Goal: Information Seeking & Learning: Learn about a topic

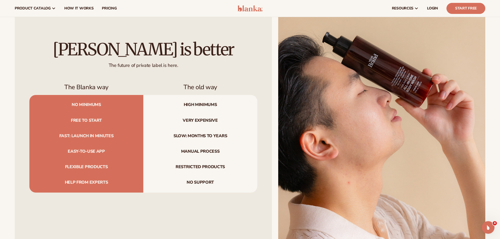
scroll to position [1785, 0]
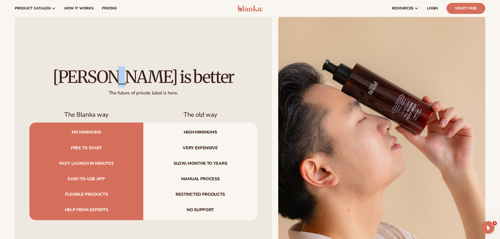
drag, startPoint x: 143, startPoint y: 75, endPoint x: 148, endPoint y: 92, distance: 17.4
click at [145, 90] on div "[PERSON_NAME] is better The future of private label is here." at bounding box center [143, 82] width 228 height 28
click at [181, 90] on div "The future of private label is here." at bounding box center [143, 91] width 228 height 10
drag, startPoint x: 142, startPoint y: 78, endPoint x: 148, endPoint y: 103, distance: 25.3
click at [145, 98] on div "[PERSON_NAME] is better The future of private label is here. The Blanka way The…" at bounding box center [143, 144] width 257 height 260
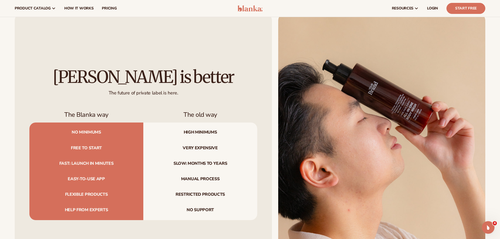
click at [176, 101] on div "[PERSON_NAME] is better The future of private label is here. The Blanka way The…" at bounding box center [143, 144] width 257 height 260
drag, startPoint x: 142, startPoint y: 78, endPoint x: 153, endPoint y: 101, distance: 25.2
click at [143, 96] on div "[PERSON_NAME] is better The future of private label is here." at bounding box center [143, 82] width 228 height 28
click at [180, 100] on div "[PERSON_NAME] is better The future of private label is here. The Blanka way The…" at bounding box center [143, 144] width 257 height 260
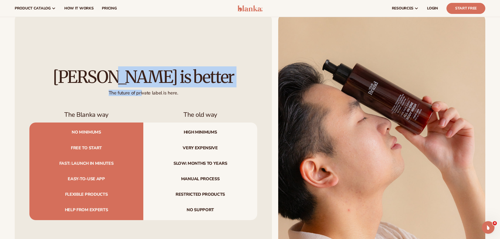
drag, startPoint x: 141, startPoint y: 81, endPoint x: 146, endPoint y: 107, distance: 26.5
click at [145, 102] on div "[PERSON_NAME] is better The future of private label is here. The Blanka way The…" at bounding box center [143, 144] width 257 height 260
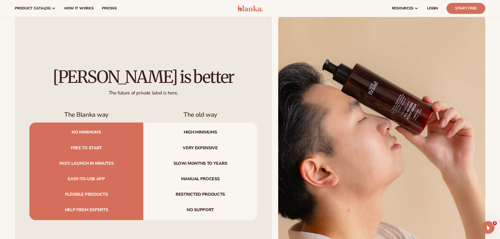
click at [168, 124] on span "High minimums" at bounding box center [200, 132] width 114 height 18
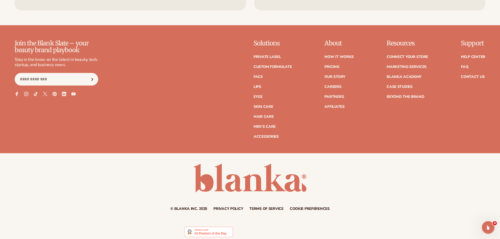
scroll to position [2400, 0]
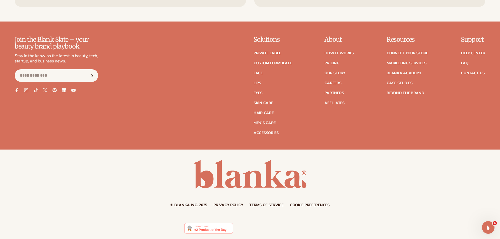
click at [82, 116] on div "Join the Blank Slate – your beauty brand playbook Stay in the know on the lates…" at bounding box center [57, 85] width 85 height 99
drag, startPoint x: 61, startPoint y: 77, endPoint x: 77, endPoint y: 80, distance: 16.3
click at [61, 77] on input "Email" at bounding box center [56, 75] width 83 height 13
drag, startPoint x: 146, startPoint y: 82, endPoint x: 141, endPoint y: 81, distance: 5.7
click at [146, 82] on div "Join the Blank Slate – your beauty brand playbook Stay in the know on the lates…" at bounding box center [250, 85] width 471 height 99
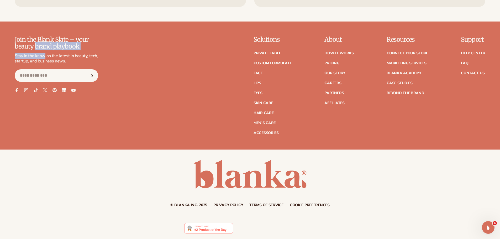
drag, startPoint x: 35, startPoint y: 44, endPoint x: 60, endPoint y: 69, distance: 35.3
click at [53, 66] on div "Join the Blank Slate – your beauty brand playbook Stay in the know on the lates…" at bounding box center [56, 59] width 83 height 46
click at [131, 62] on div "Join the Blank Slate – your beauty brand playbook Stay in the know on the lates…" at bounding box center [250, 85] width 471 height 99
drag, startPoint x: 46, startPoint y: 40, endPoint x: 49, endPoint y: 48, distance: 8.5
click at [49, 48] on p "Join the Blank Slate – your beauty brand playbook" at bounding box center [56, 43] width 83 height 14
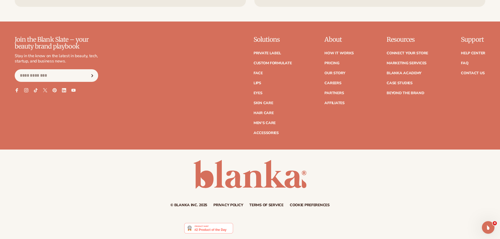
click at [77, 56] on p "Stay in the know on the latest in beauty, tech, startup, and business news." at bounding box center [56, 58] width 83 height 11
drag, startPoint x: 51, startPoint y: 41, endPoint x: 67, endPoint y: 63, distance: 26.8
click at [56, 54] on div "Join the Blank Slate – your beauty brand playbook Stay in the know on the lates…" at bounding box center [56, 59] width 83 height 46
click at [83, 66] on div "Join the Blank Slate – your beauty brand playbook Stay in the know on the lates…" at bounding box center [56, 59] width 83 height 46
drag, startPoint x: 53, startPoint y: 58, endPoint x: 57, endPoint y: 61, distance: 4.8
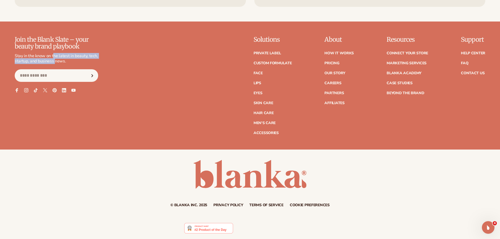
click at [55, 60] on p "Stay in the know on the latest in beauty, tech, startup, and business news." at bounding box center [56, 58] width 83 height 11
click at [69, 60] on p "Stay in the know on the latest in beauty, tech, startup, and business news." at bounding box center [56, 58] width 83 height 11
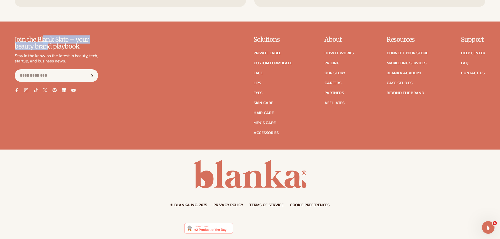
drag, startPoint x: 42, startPoint y: 39, endPoint x: 46, endPoint y: 50, distance: 11.3
click at [46, 50] on p "Join the Blank Slate – your beauty brand playbook" at bounding box center [56, 43] width 83 height 14
click at [61, 55] on p "Stay in the know on the latest in beauty, tech, startup, and business news." at bounding box center [56, 58] width 83 height 11
click at [403, 190] on div "© Blanka Inc. 2025 Privacy policy Terms of service Contact information Cookie p…" at bounding box center [250, 183] width 500 height 47
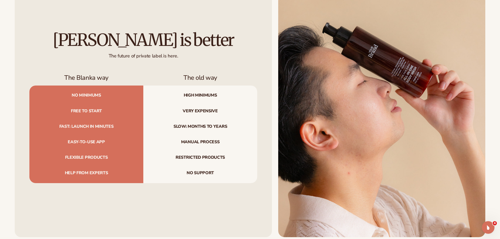
scroll to position [1823, 0]
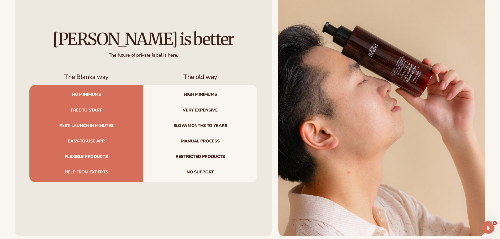
click at [137, 53] on div "The future of private label is here." at bounding box center [143, 53] width 228 height 10
click at [229, 97] on span "High minimums" at bounding box center [200, 94] width 114 height 18
drag, startPoint x: 85, startPoint y: 57, endPoint x: 108, endPoint y: 62, distance: 23.9
click at [87, 58] on div "The future of private label is here." at bounding box center [143, 53] width 228 height 10
drag, startPoint x: 137, startPoint y: 39, endPoint x: 147, endPoint y: 59, distance: 21.5
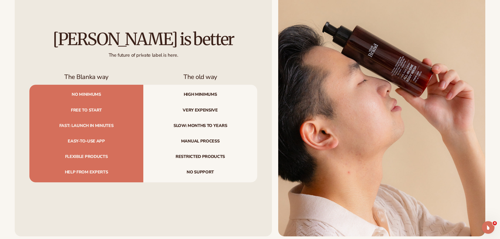
click at [143, 54] on div "[PERSON_NAME] is better The future of private label is here." at bounding box center [143, 44] width 228 height 28
click at [187, 63] on div "[PERSON_NAME] is better The future of private label is here. The Blanka way The…" at bounding box center [143, 106] width 257 height 260
click at [139, 36] on h2 "[PERSON_NAME] is better" at bounding box center [143, 39] width 228 height 18
drag, startPoint x: 145, startPoint y: 25, endPoint x: 148, endPoint y: 60, distance: 34.8
click at [146, 56] on div "[PERSON_NAME] is better The future of private label is here. The Blanka way The…" at bounding box center [143, 106] width 257 height 260
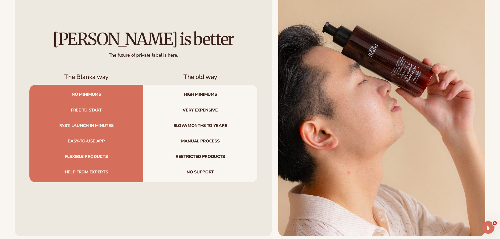
click at [202, 62] on div "[PERSON_NAME] is better The future of private label is here. The Blanka way The…" at bounding box center [143, 106] width 257 height 260
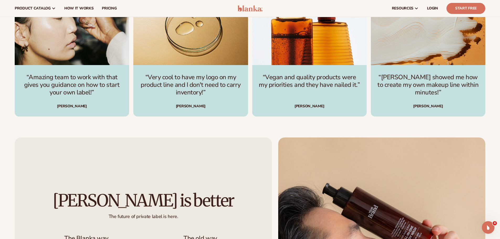
scroll to position [1534, 0]
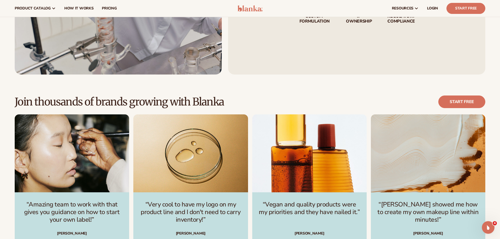
click at [392, 89] on div "Join thousands of brands growing with Blanka Start free “Amazing team to work w…" at bounding box center [250, 170] width 500 height 191
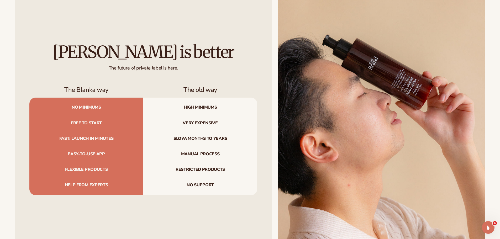
scroll to position [1823, 0]
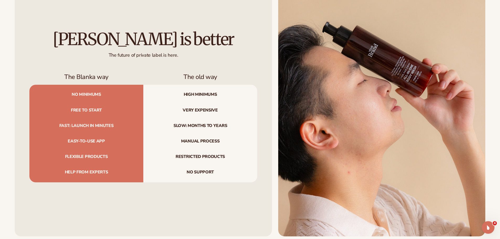
click at [112, 110] on span "Free to start" at bounding box center [86, 110] width 114 height 15
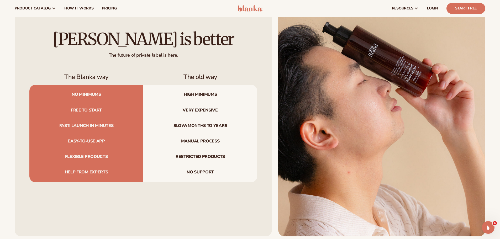
click at [407, 92] on img at bounding box center [381, 106] width 207 height 260
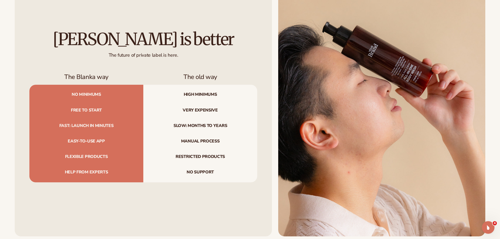
click at [64, 67] on div "[PERSON_NAME] is better The future of private label is here. The Blanka way The…" at bounding box center [143, 106] width 257 height 260
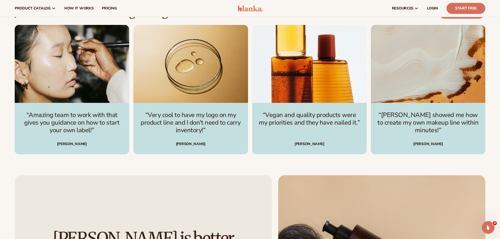
scroll to position [1481, 0]
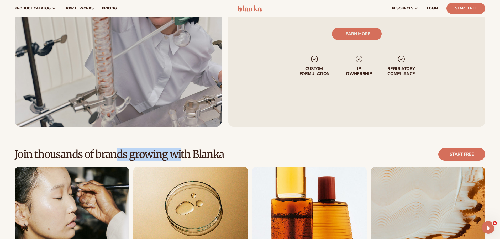
drag, startPoint x: 114, startPoint y: 152, endPoint x: 262, endPoint y: 155, distance: 148.3
click at [223, 155] on h2 "Join thousands of brands growing with Blanka" at bounding box center [119, 155] width 209 height 12
click at [411, 140] on div "Join thousands of brands growing with Blanka Start free “Amazing team to work w…" at bounding box center [250, 222] width 500 height 191
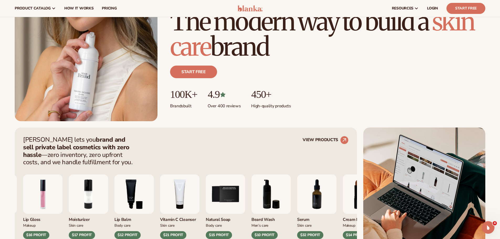
scroll to position [86, 0]
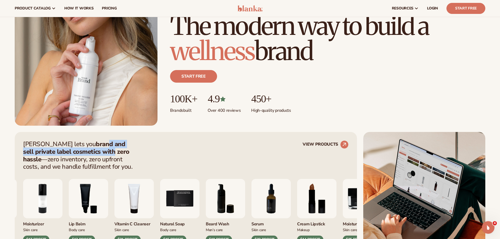
drag, startPoint x: 80, startPoint y: 145, endPoint x: 81, endPoint y: 154, distance: 9.6
click at [81, 154] on strong "brand and sell private label cosmetics with zero hassle" at bounding box center [76, 152] width 106 height 24
click at [144, 161] on div "[PERSON_NAME] lets you brand and sell private label cosmetics with zero hassle …" at bounding box center [185, 155] width 325 height 30
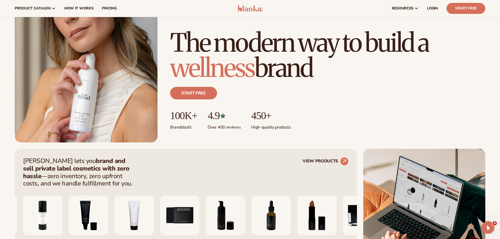
scroll to position [60, 0]
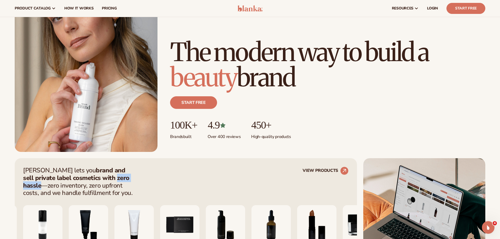
drag, startPoint x: 83, startPoint y: 180, endPoint x: 114, endPoint y: 179, distance: 30.7
click at [114, 179] on strong "brand and sell private label cosmetics with zero hassle" at bounding box center [76, 178] width 106 height 24
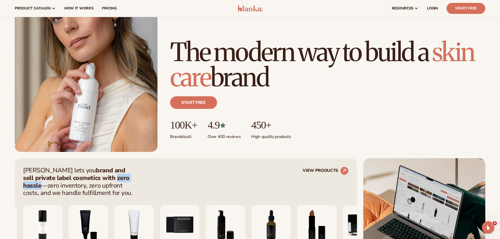
copy strong "zero hassle"
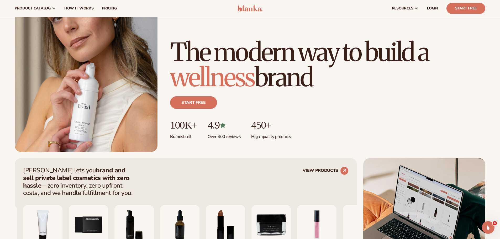
click at [455, 52] on h1 "The modern way to build a wellness brand" at bounding box center [327, 65] width 315 height 50
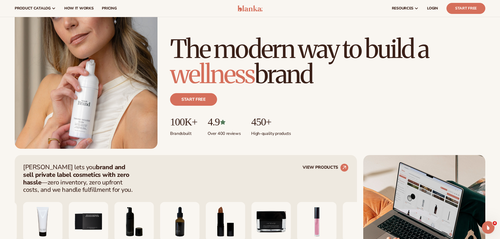
scroll to position [0, 0]
